Goal: Find contact information: Find contact information

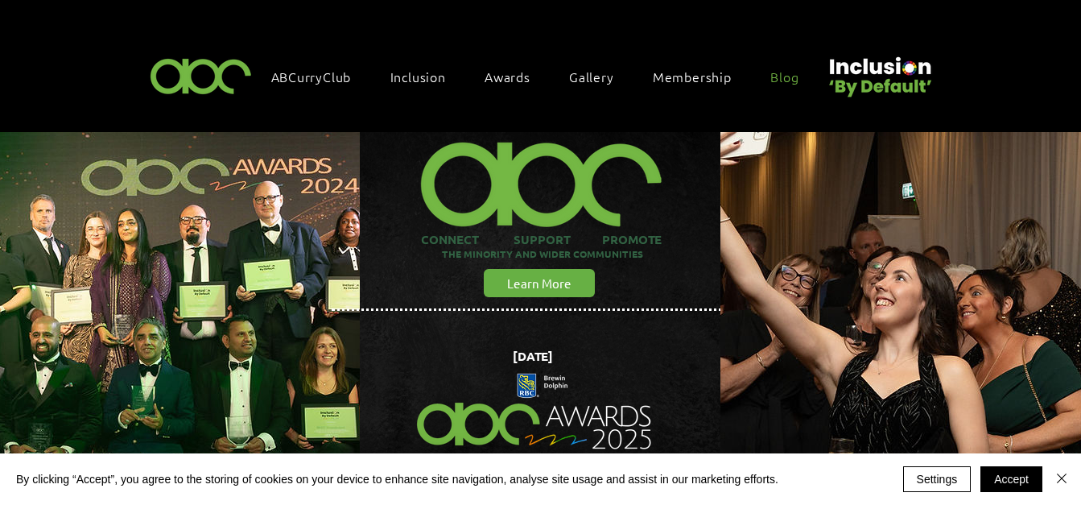
click at [785, 72] on span "Blog" at bounding box center [784, 77] width 28 height 18
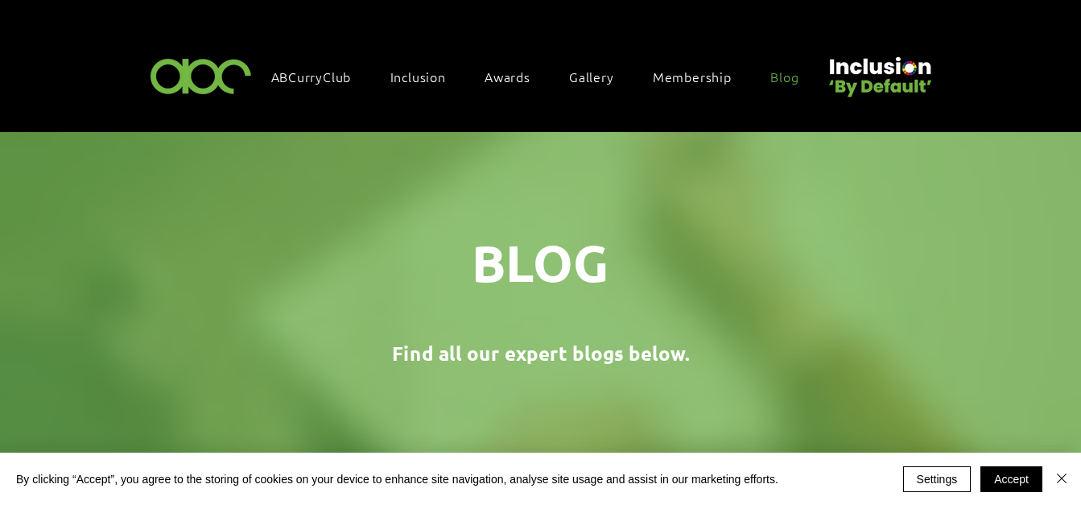
click at [686, 71] on span "Membership" at bounding box center [692, 77] width 79 height 18
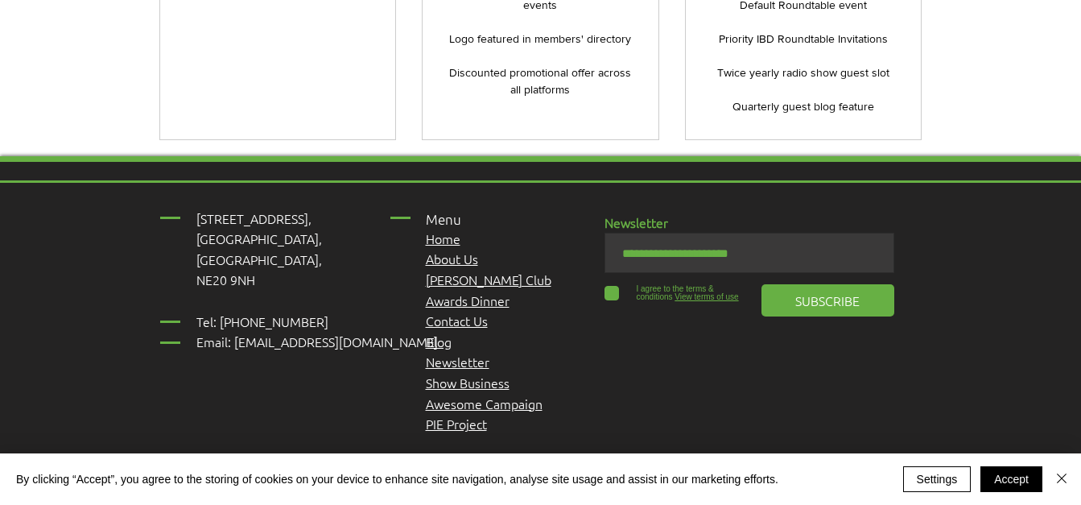
scroll to position [4034, 0]
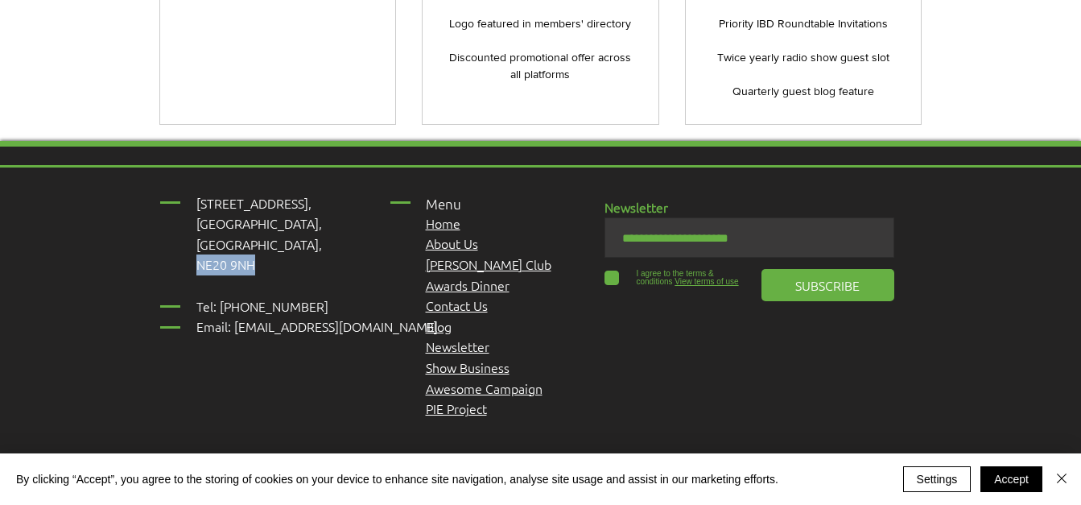
drag, startPoint x: 259, startPoint y: 115, endPoint x: 200, endPoint y: 121, distance: 59.8
click at [200, 254] on p "NE20 9NH" at bounding box center [325, 264] width 258 height 21
copy span "NE20 9NH"
drag, startPoint x: 286, startPoint y: 48, endPoint x: 192, endPoint y: 55, distance: 94.4
click at [192, 141] on div "[STREET_ADDRESS], [GEOGRAPHIC_DATA], [GEOGRAPHIC_DATA], NE20 9NH ​ Tel: [PHONE_…" at bounding box center [540, 397] width 1081 height 513
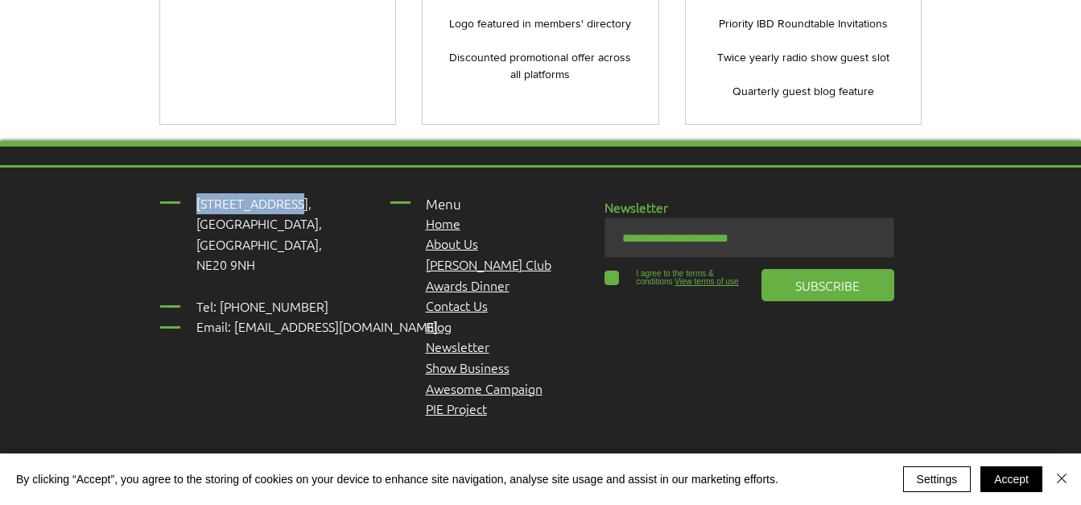
copy span "[STREET_ADDRESS],"
drag, startPoint x: 269, startPoint y: 73, endPoint x: 198, endPoint y: 76, distance: 70.9
click at [198, 213] on p "[GEOGRAPHIC_DATA]," at bounding box center [325, 223] width 258 height 21
copy span "[GEOGRAPHIC_DATA],"
